Goal: Task Accomplishment & Management: Manage account settings

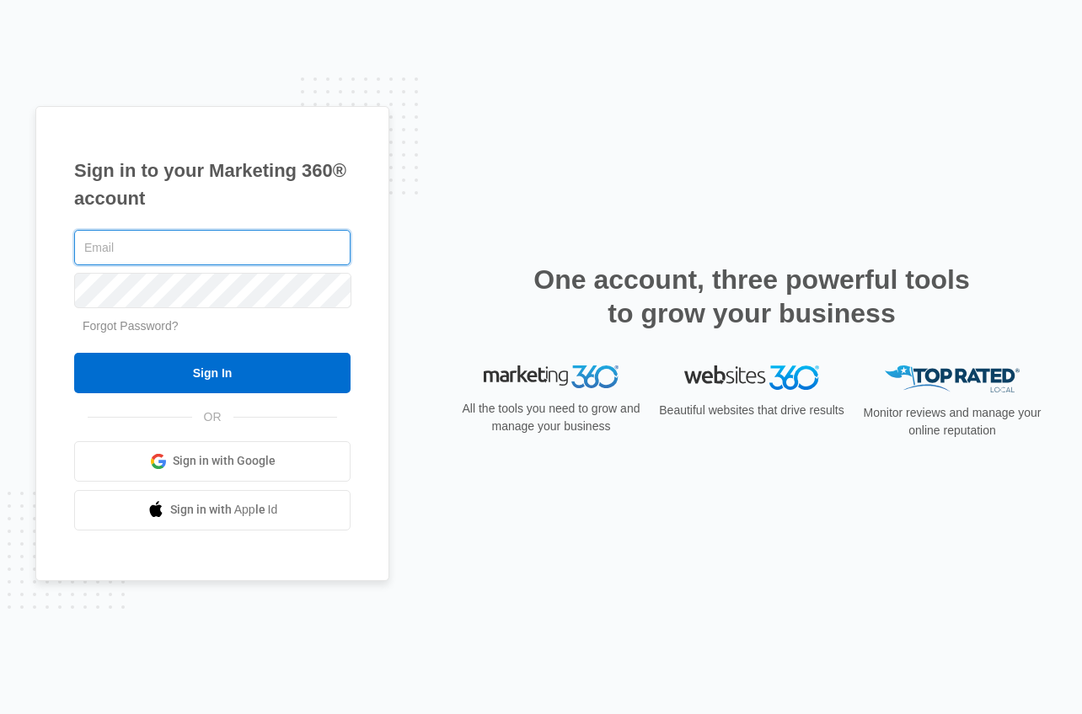
click at [322, 240] on input "text" at bounding box center [212, 247] width 276 height 35
type input "[EMAIL_ADDRESS][PERSON_NAME][DOMAIN_NAME]"
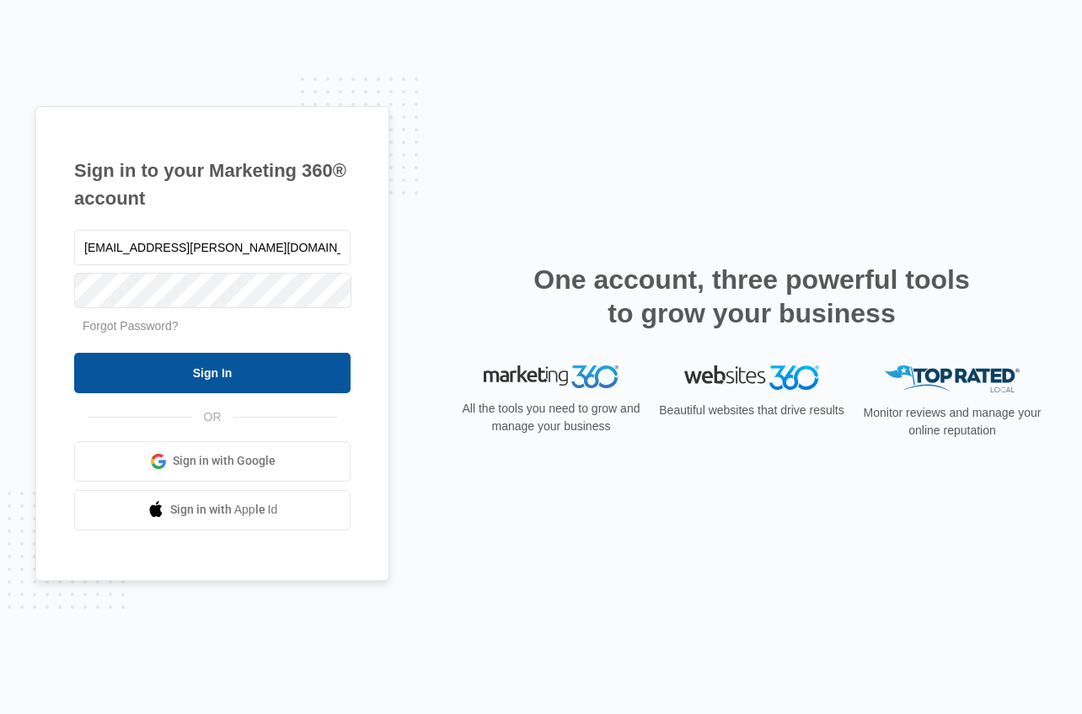
click at [300, 373] on input "Sign In" at bounding box center [212, 373] width 276 height 40
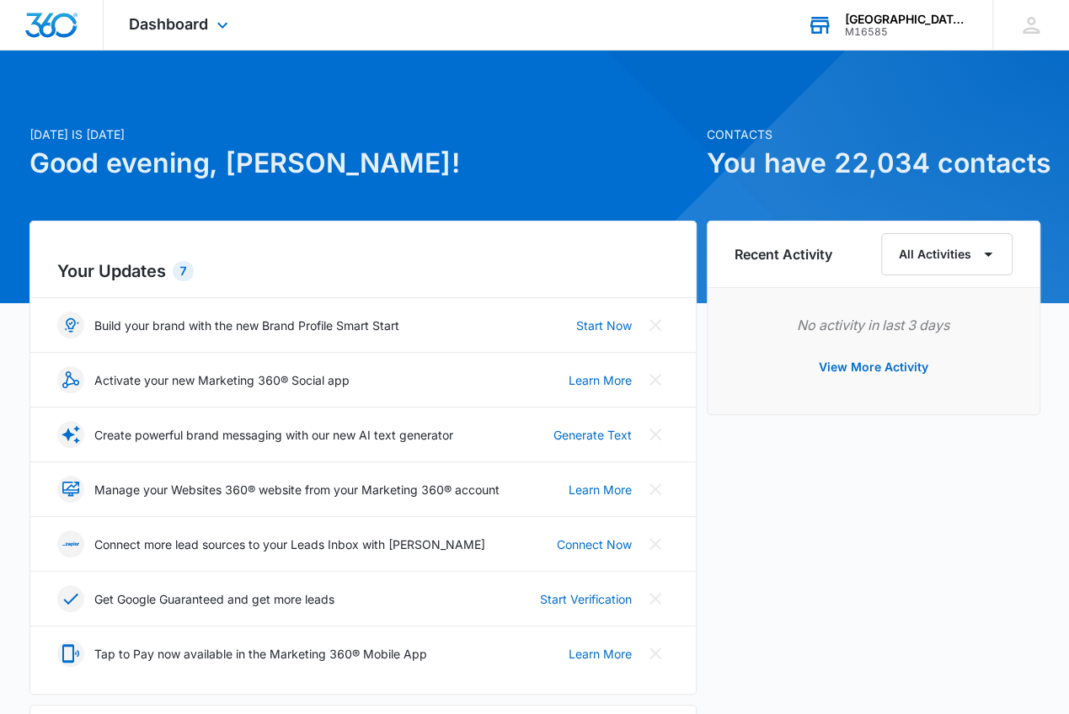
click at [916, 31] on div "M16585" at bounding box center [906, 32] width 123 height 12
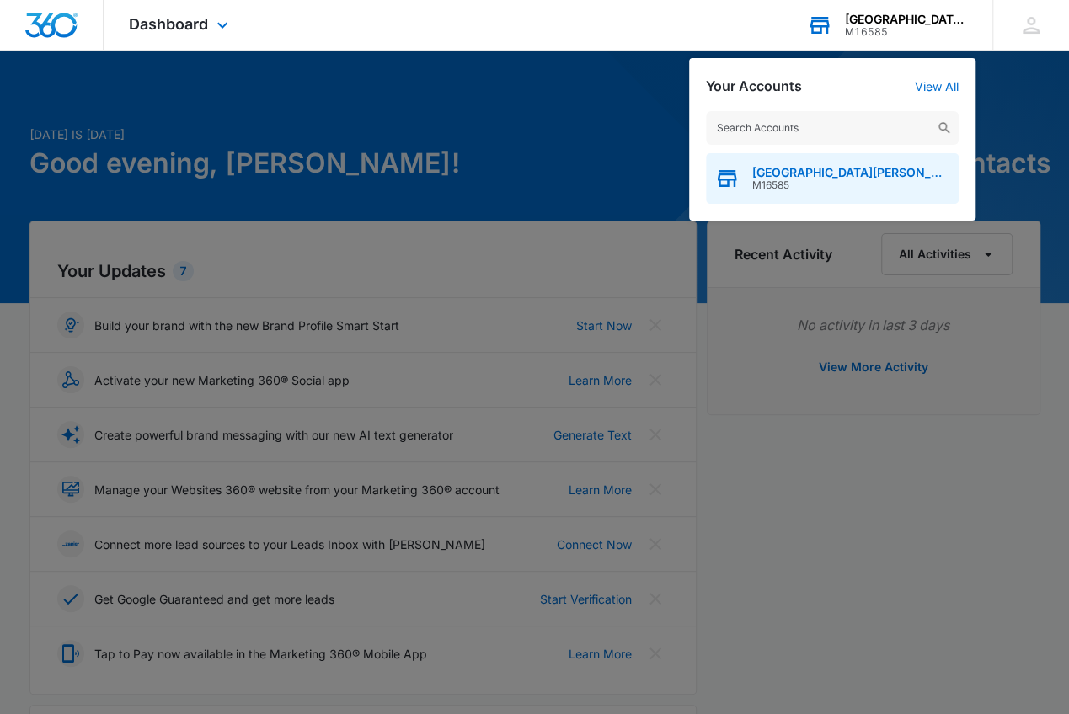
click at [870, 179] on span "M16585" at bounding box center [851, 185] width 198 height 12
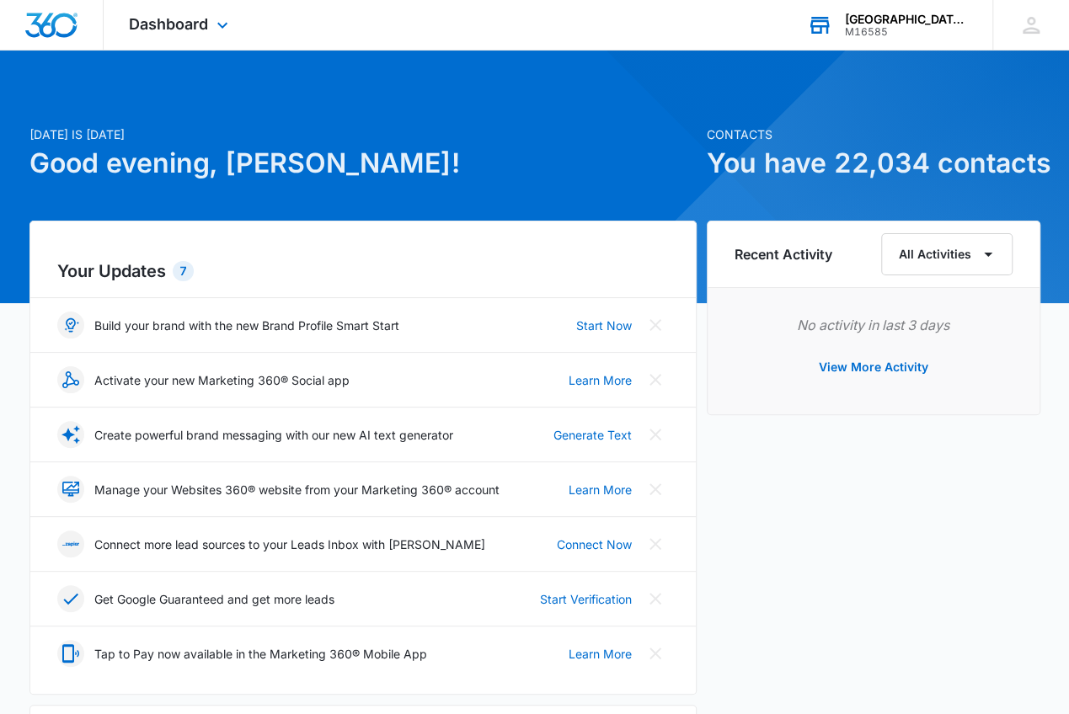
click at [211, 35] on div "Dashboard Apps Reputation Websites Forms CRM Email Social Content Ads Intellige…" at bounding box center [181, 25] width 154 height 50
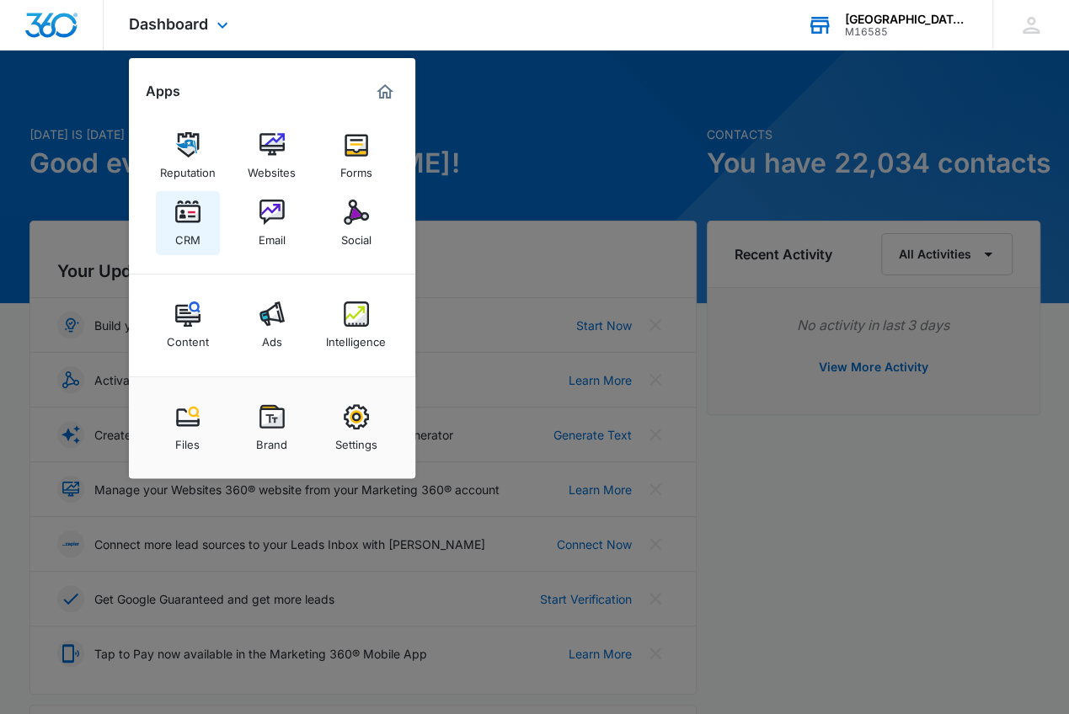
click at [189, 222] on img at bounding box center [187, 212] width 25 height 25
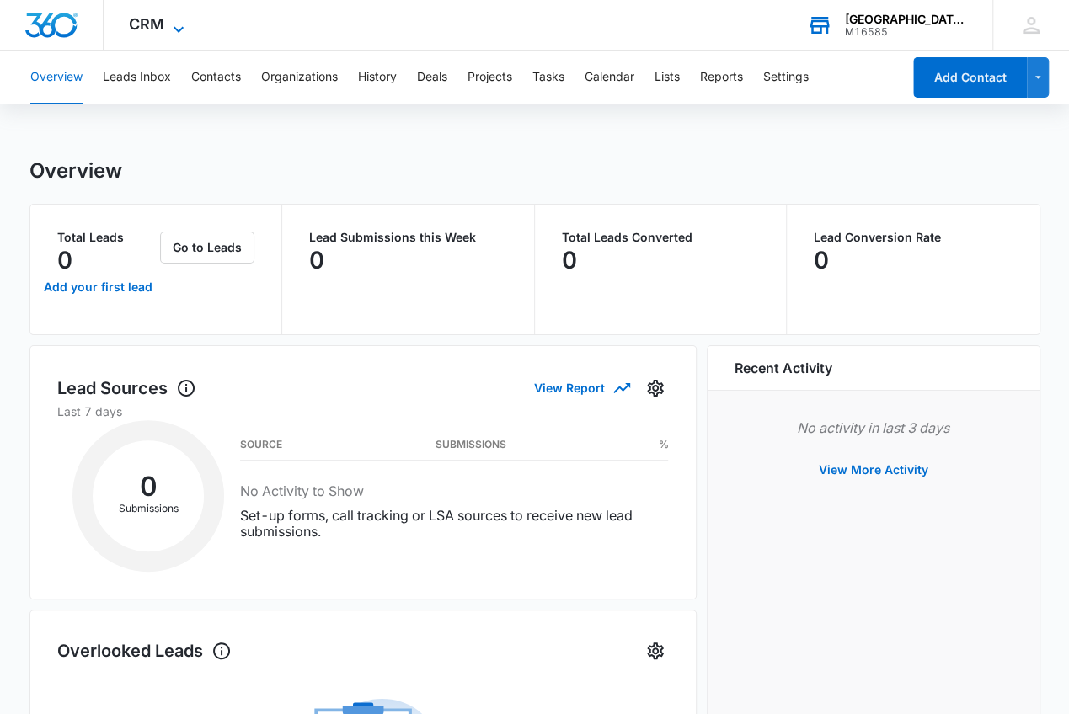
click at [159, 30] on span "CRM" at bounding box center [146, 24] width 35 height 18
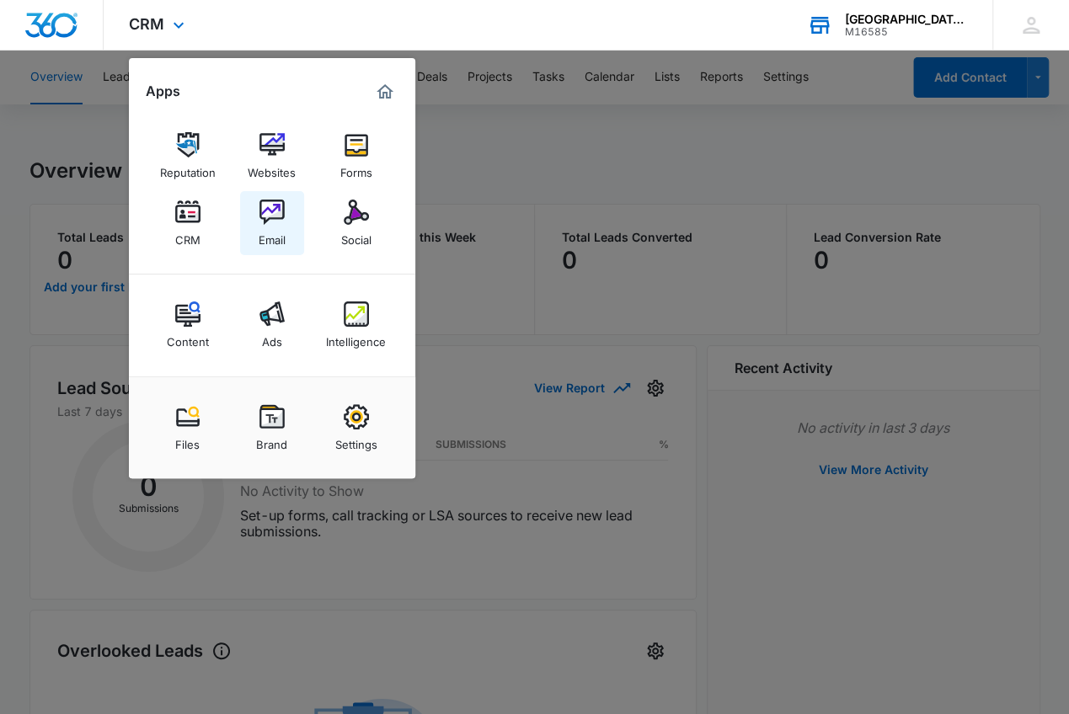
click at [281, 231] on div "Email" at bounding box center [272, 236] width 27 height 22
